Goal: Participate in discussion

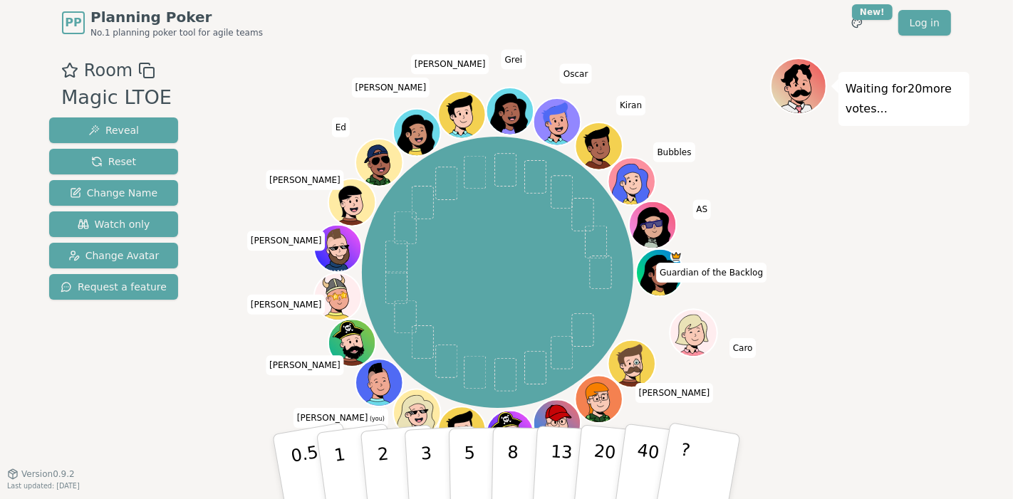
click at [972, 227] on div "PP Planning Poker No.1 planning poker tool for agile teams Toggle theme New! Lo…" at bounding box center [506, 249] width 1013 height 499
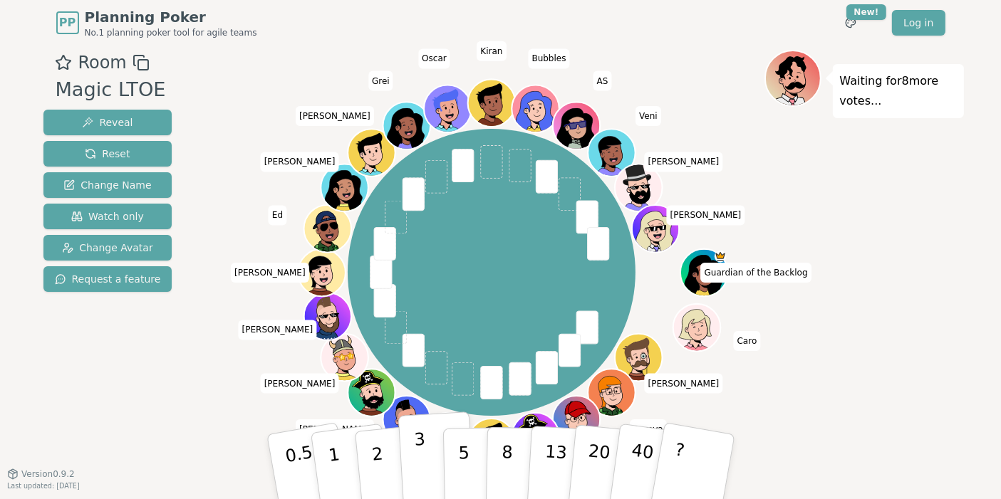
click at [411, 460] on button "3" at bounding box center [437, 467] width 78 height 111
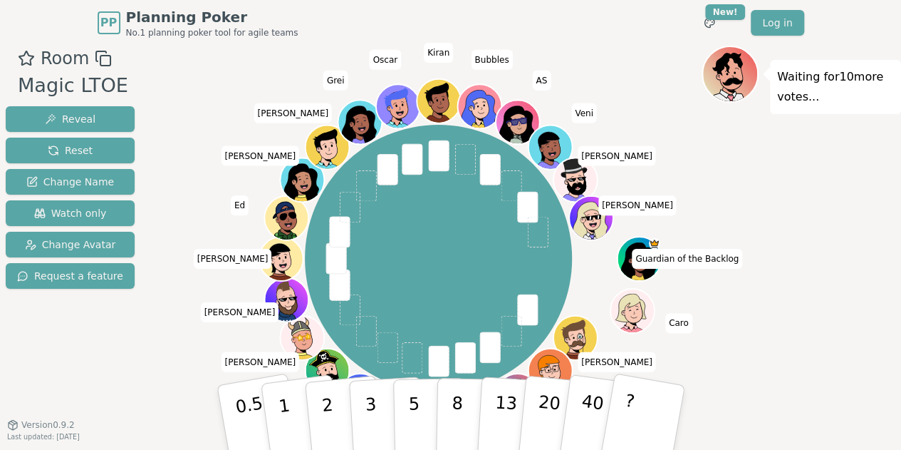
click at [867, 207] on div "Waiting for 10 more votes..." at bounding box center [801, 246] width 199 height 400
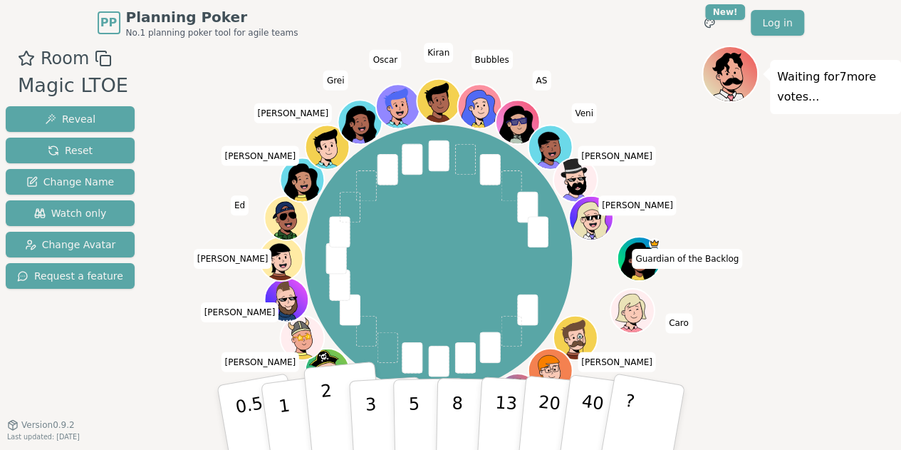
click at [339, 413] on button "2" at bounding box center [343, 417] width 81 height 113
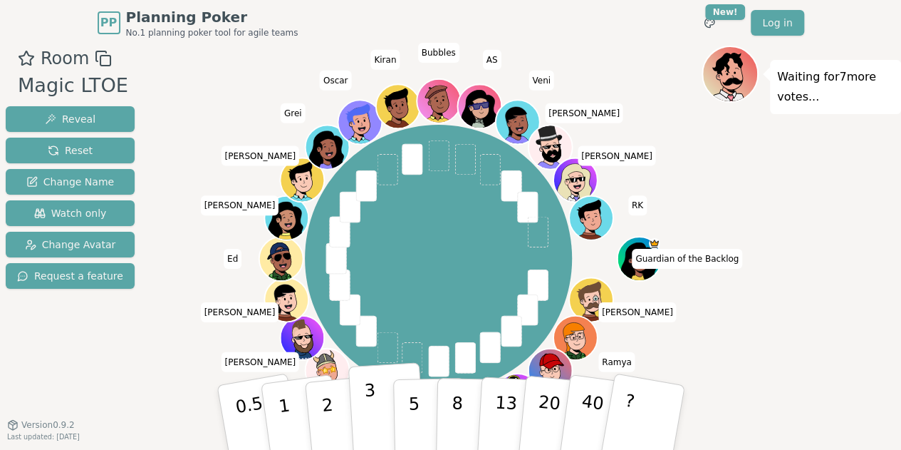
click at [373, 408] on p "3" at bounding box center [371, 419] width 16 height 78
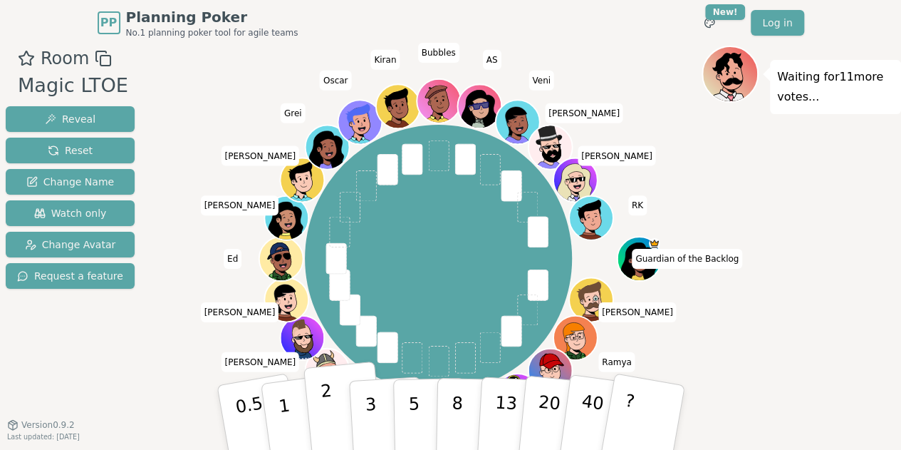
click at [345, 410] on button "2" at bounding box center [343, 417] width 81 height 113
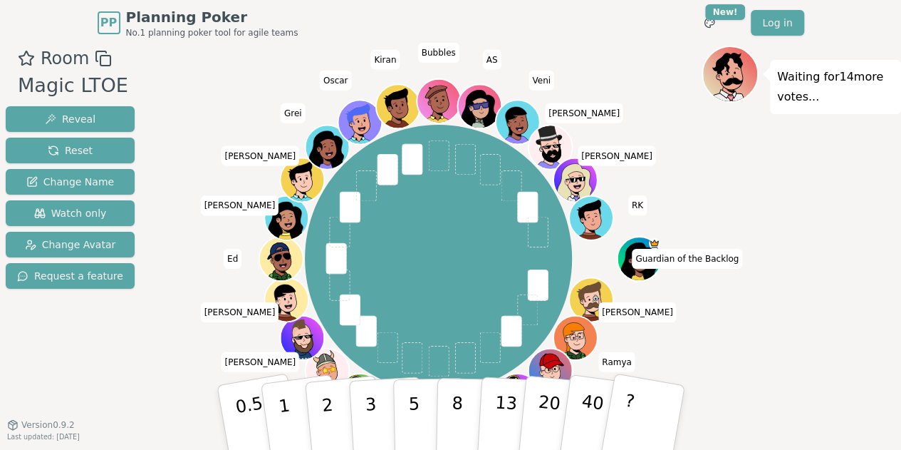
click at [867, 271] on div "Waiting for 14 more votes..." at bounding box center [801, 246] width 199 height 400
click at [372, 404] on p "3" at bounding box center [371, 419] width 16 height 78
